Goal: Communication & Community: Answer question/provide support

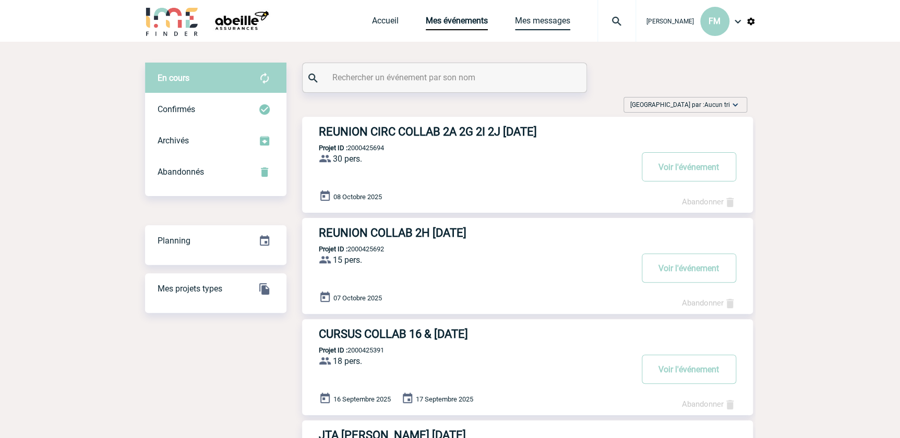
click at [530, 21] on link "Mes messages" at bounding box center [542, 23] width 55 height 15
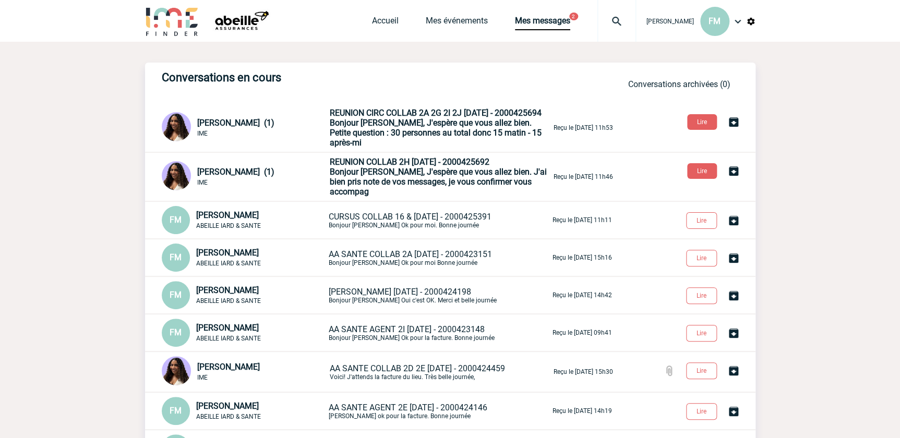
click at [406, 179] on span "Bonjour Florence, J'espère que vous allez bien. J'ai bien pris note de vos mess…" at bounding box center [438, 182] width 217 height 30
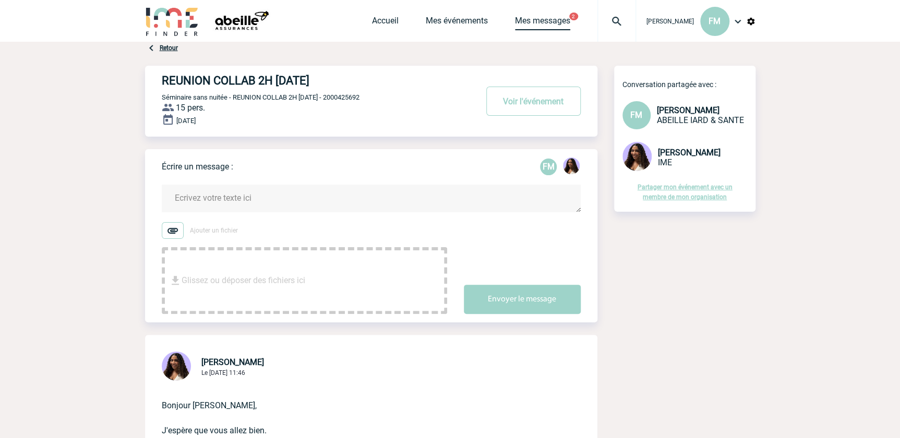
click at [532, 18] on link "Mes messages" at bounding box center [542, 23] width 55 height 15
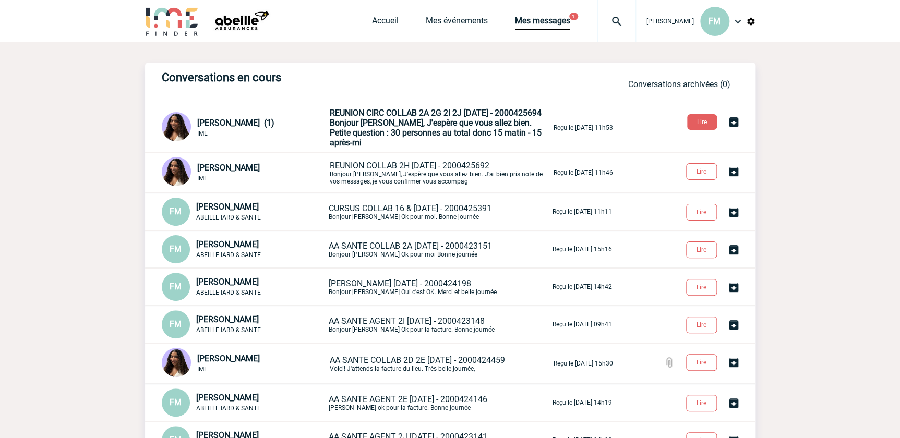
click at [426, 127] on p "REUNION CIRC COLLAB 2A 2G 2I 2J [DATE] - 2000425694 Bonjour [PERSON_NAME], J'es…" at bounding box center [441, 128] width 222 height 40
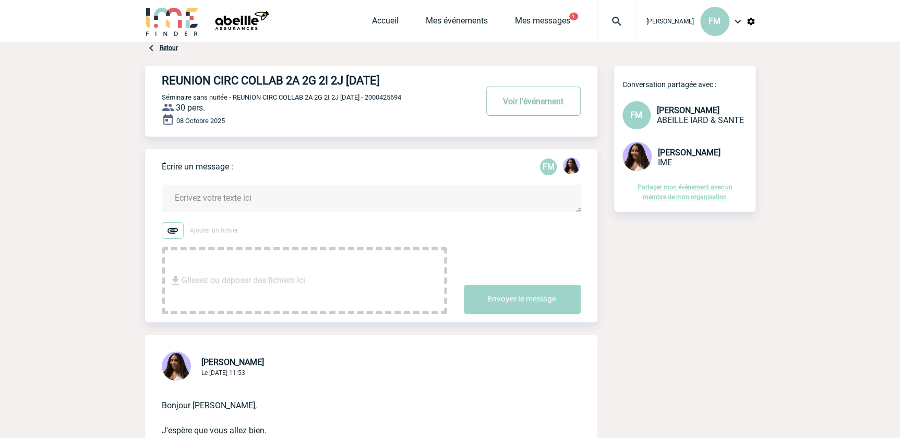
click at [530, 100] on button "Voir l'événement" at bounding box center [533, 101] width 94 height 29
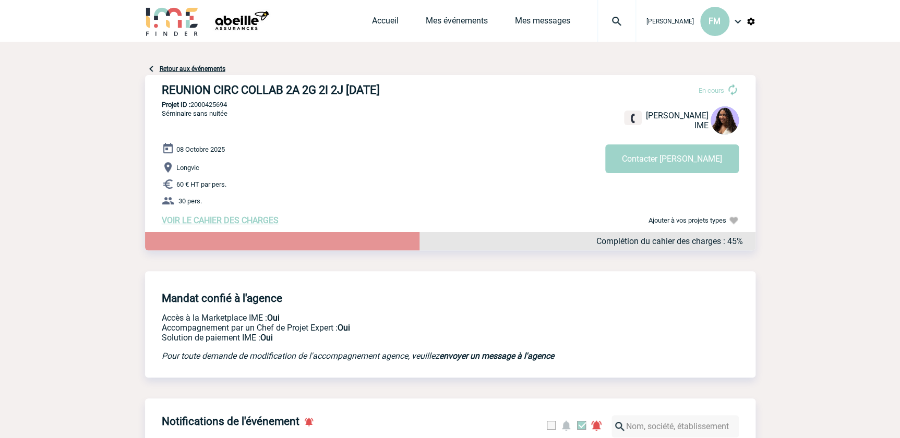
click at [230, 222] on span "VOIR LE CAHIER DES CHARGES" at bounding box center [220, 221] width 117 height 10
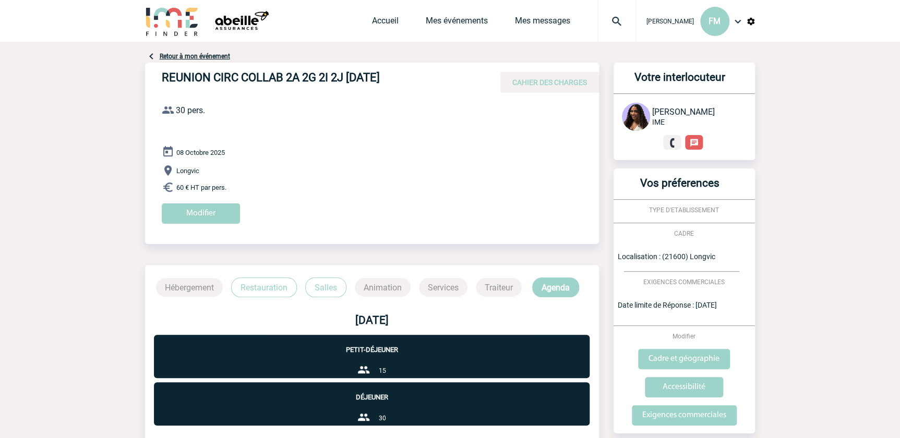
click at [268, 285] on p "Restauration" at bounding box center [264, 288] width 66 height 20
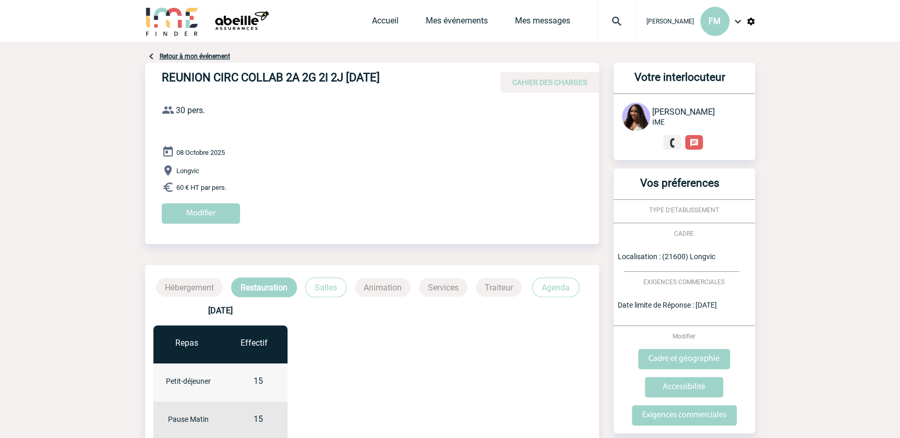
click at [193, 52] on div "Retour à mon événement" at bounding box center [450, 56] width 610 height 13
click at [194, 57] on link "Retour à mon événement" at bounding box center [195, 56] width 70 height 7
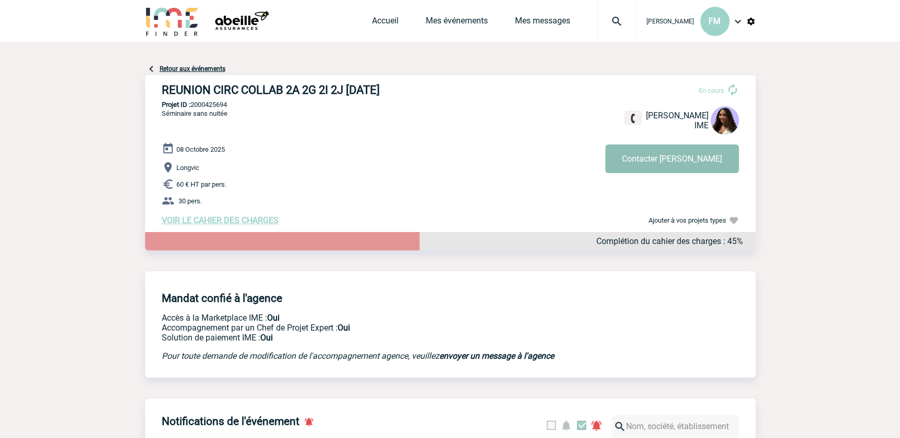
click at [691, 162] on button "Contacter Jessica" at bounding box center [672, 159] width 134 height 29
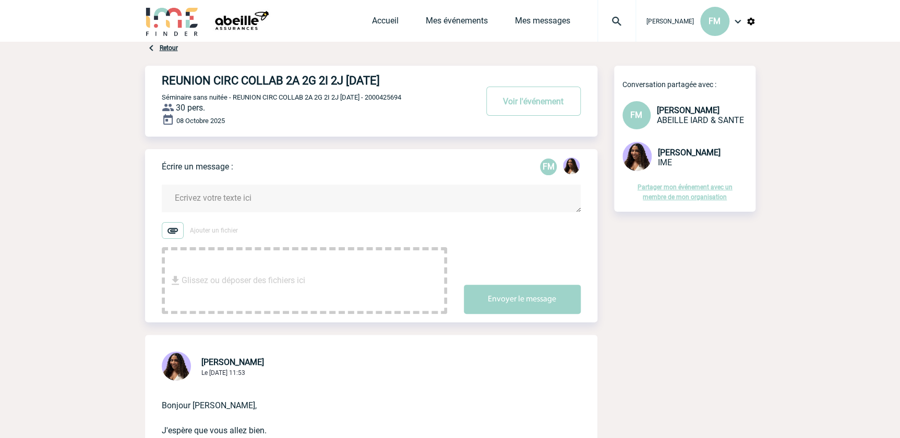
click at [280, 198] on textarea at bounding box center [371, 199] width 419 height 28
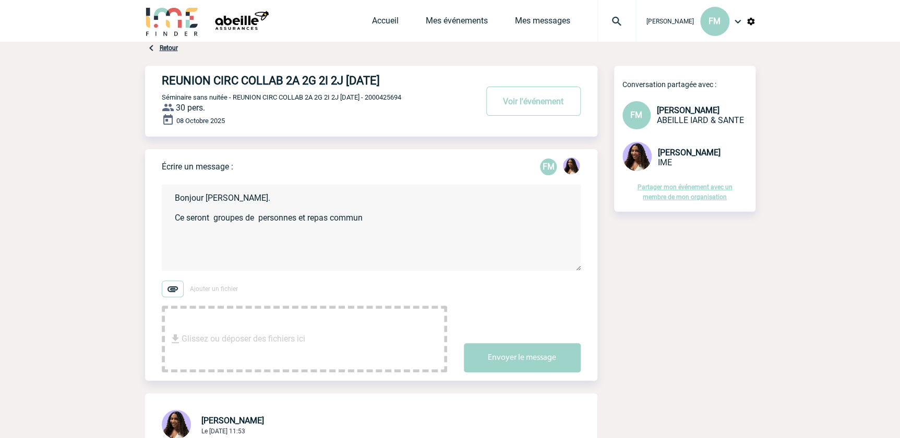
click at [261, 219] on textarea "Bonjour [PERSON_NAME]. Ce seront groupes de personnes et repas commun" at bounding box center [371, 228] width 419 height 86
click at [391, 220] on textarea "Bonjour [PERSON_NAME]. Ce seront groupes de 15 personnes et repas commun" at bounding box center [371, 228] width 419 height 86
click at [179, 247] on textarea "Bonjour [PERSON_NAME]. Ce seront groupes de 15 personnes et repas commun donc 3…" at bounding box center [371, 228] width 419 height 86
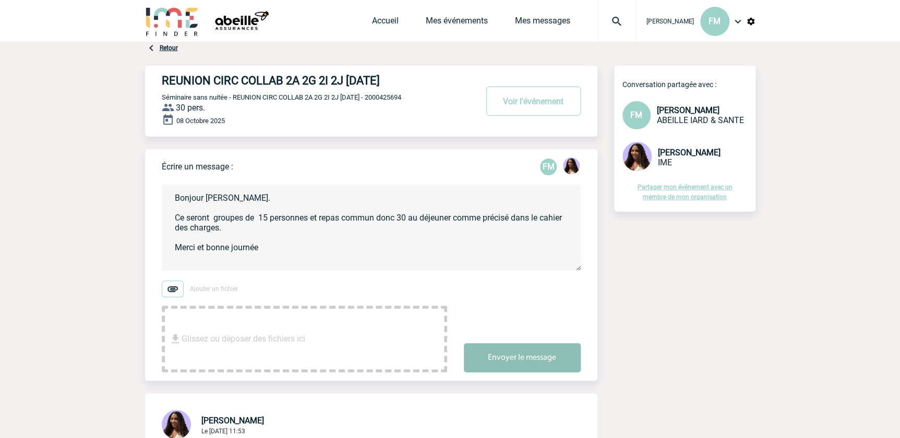
type textarea "Bonjour [PERSON_NAME]. Ce seront groupes de 15 personnes et repas commun donc 3…"
click at [530, 355] on button "Envoyer le message" at bounding box center [522, 357] width 117 height 29
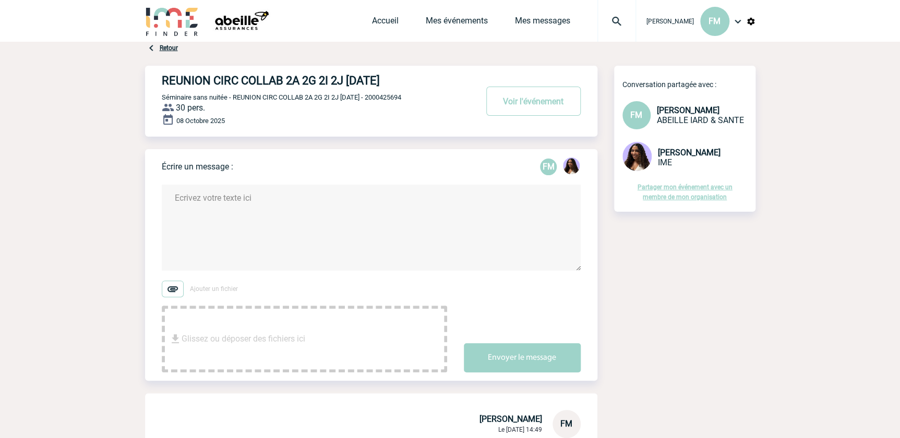
drag, startPoint x: 673, startPoint y: 329, endPoint x: 530, endPoint y: 162, distance: 219.8
